Goal: Task Accomplishment & Management: Use online tool/utility

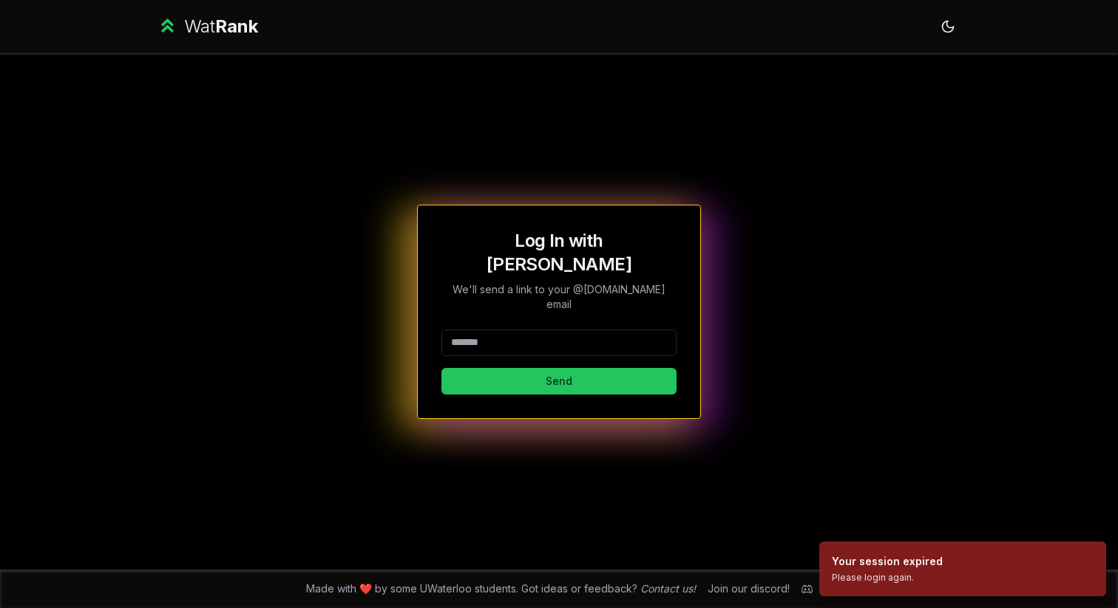
click at [552, 331] on input at bounding box center [558, 343] width 235 height 27
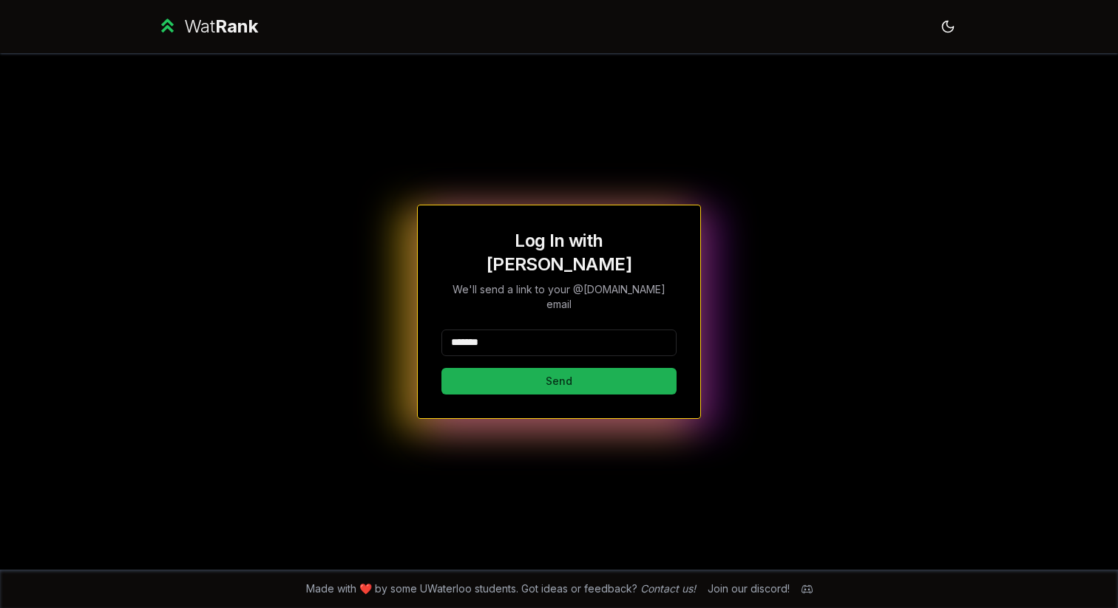
type input "*******"
click at [486, 368] on button "Send" at bounding box center [558, 381] width 235 height 27
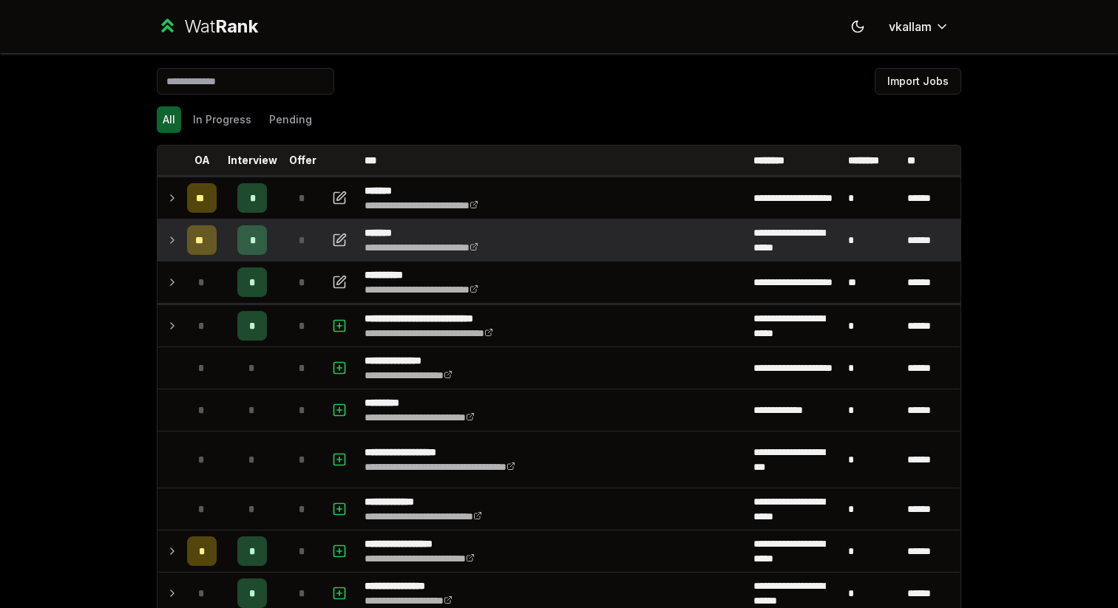
click at [179, 241] on td at bounding box center [169, 240] width 24 height 41
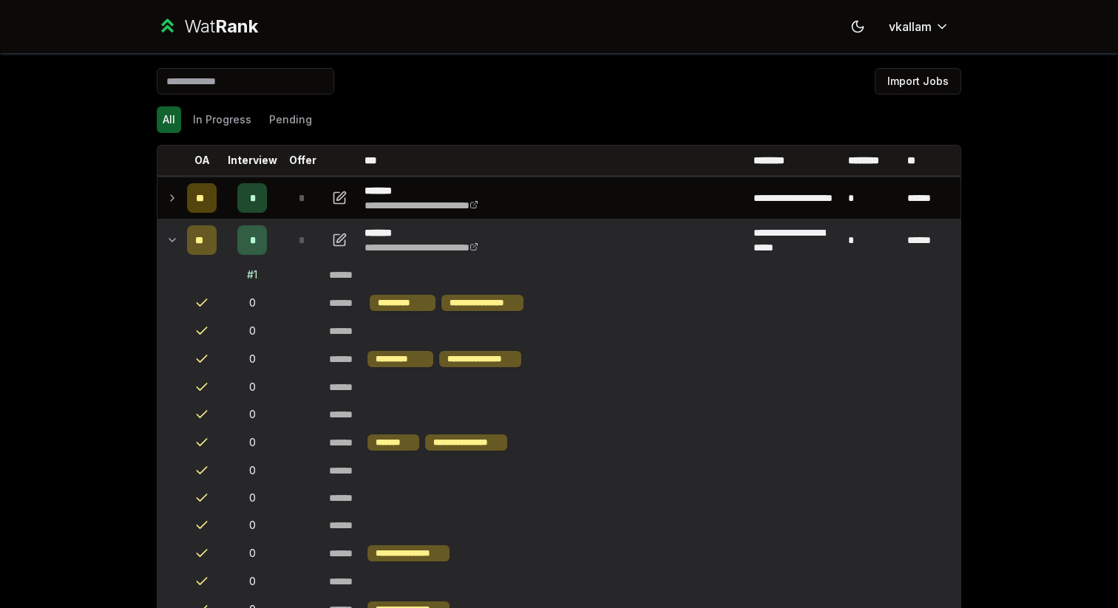
click at [177, 242] on icon at bounding box center [172, 240] width 12 height 18
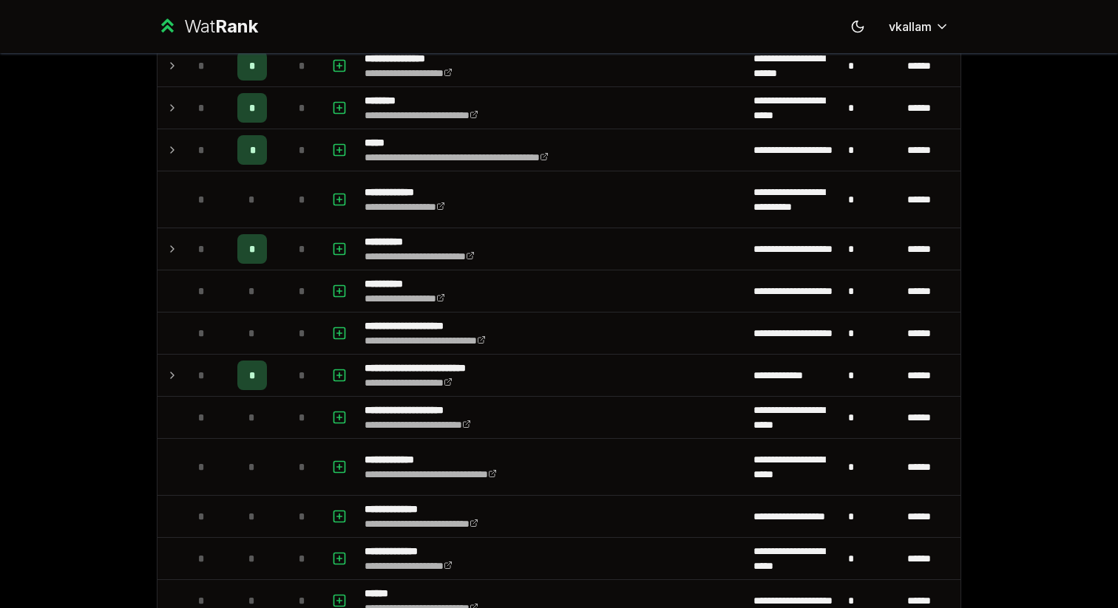
click at [197, 278] on div "*" at bounding box center [202, 291] width 30 height 30
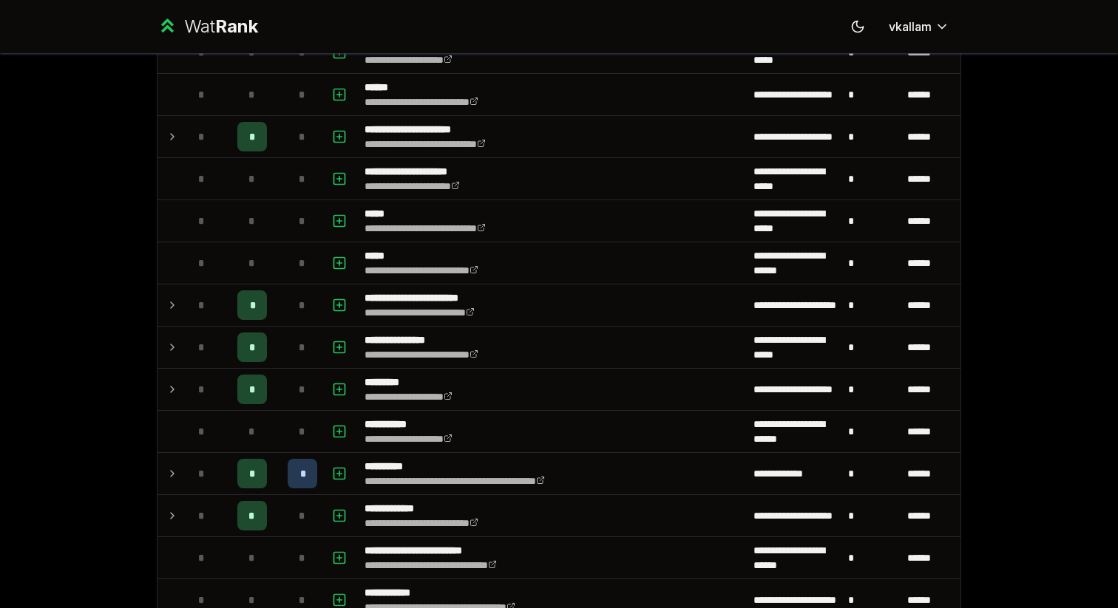
scroll to position [1047, 0]
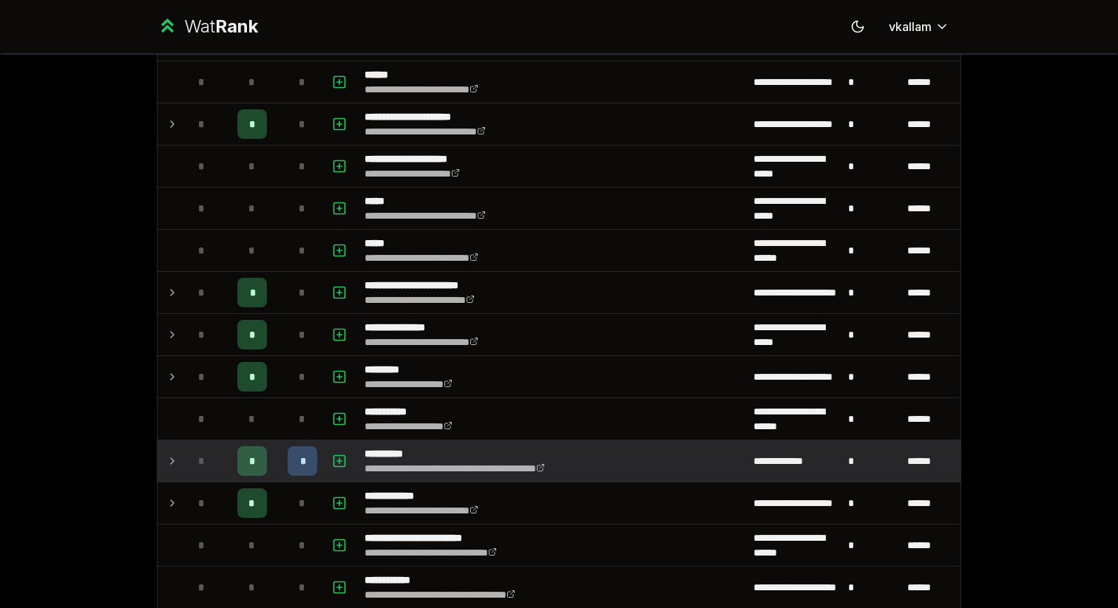
click at [171, 467] on icon at bounding box center [172, 461] width 12 height 18
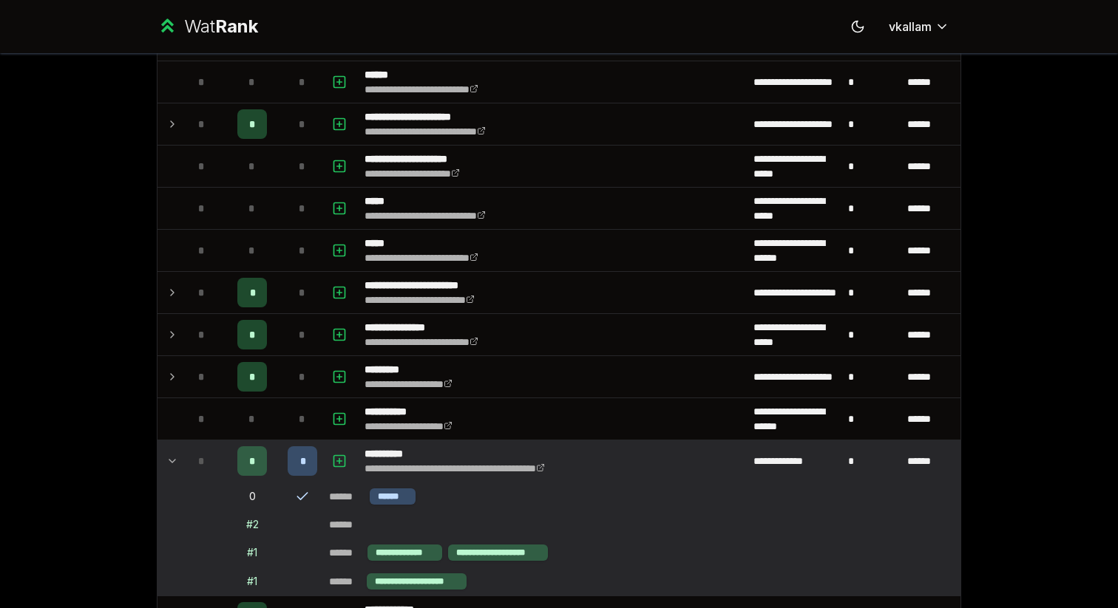
click at [171, 467] on icon at bounding box center [172, 461] width 12 height 18
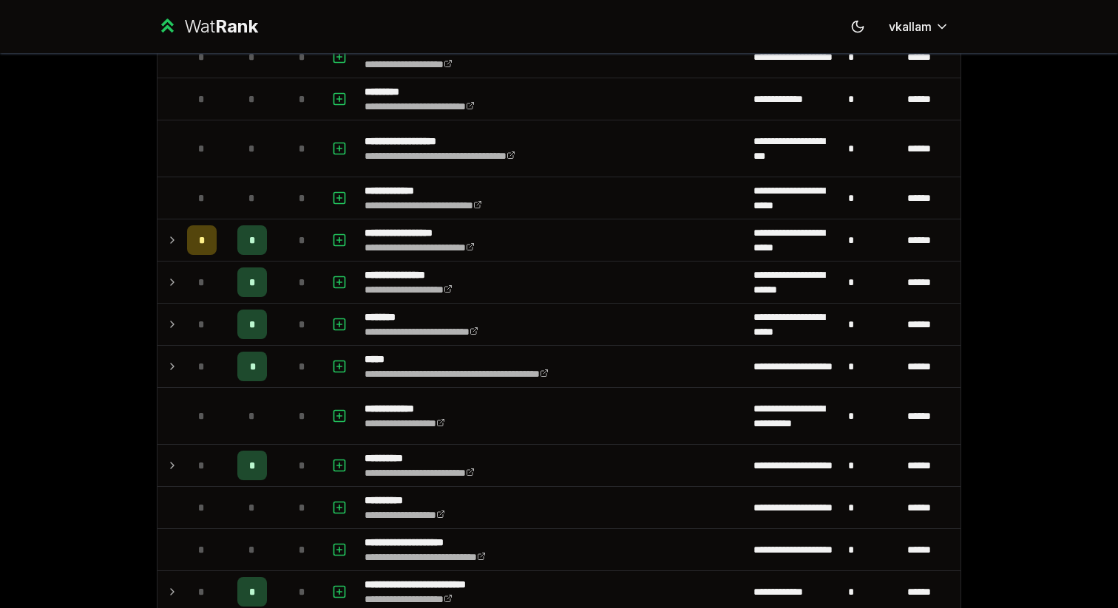
scroll to position [466, 0]
